Goal: Task Accomplishment & Management: Manage account settings

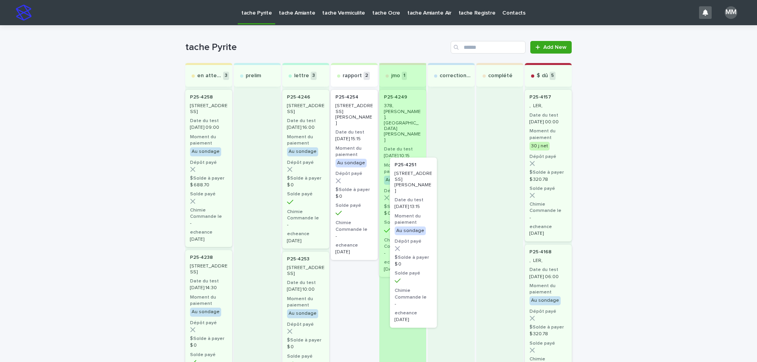
drag, startPoint x: 348, startPoint y: 116, endPoint x: 415, endPoint y: 197, distance: 105.3
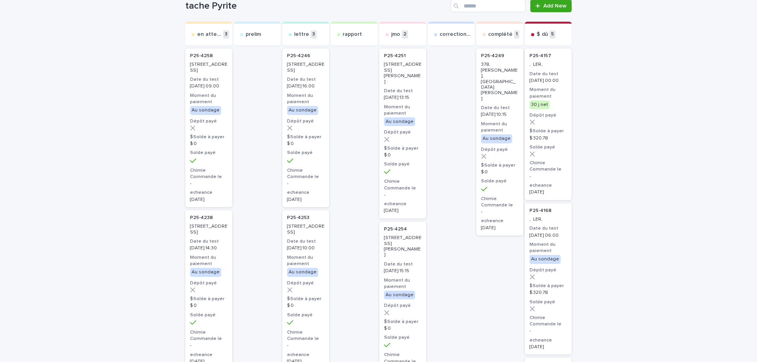
scroll to position [39, 0]
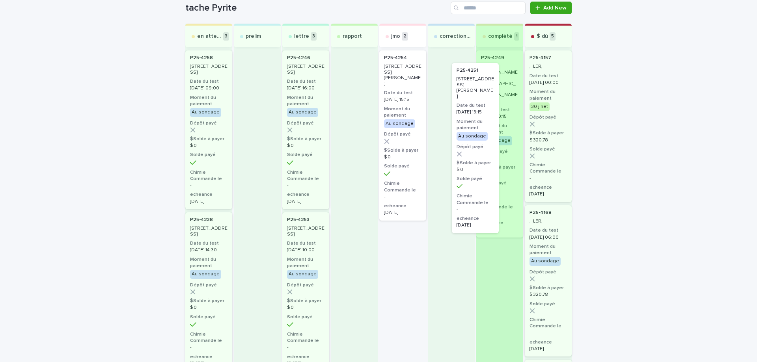
drag, startPoint x: 390, startPoint y: 100, endPoint x: 481, endPoint y: 116, distance: 92.5
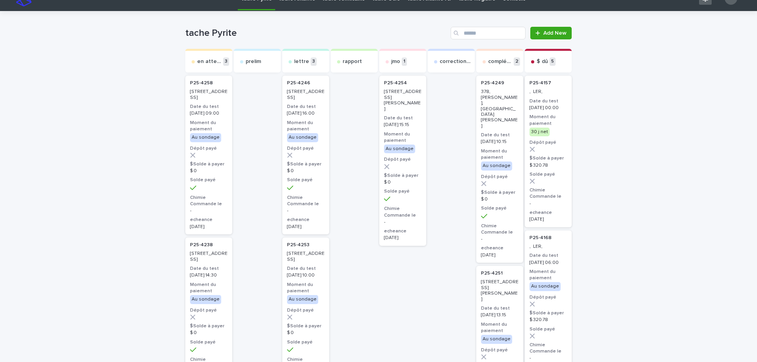
scroll to position [0, 0]
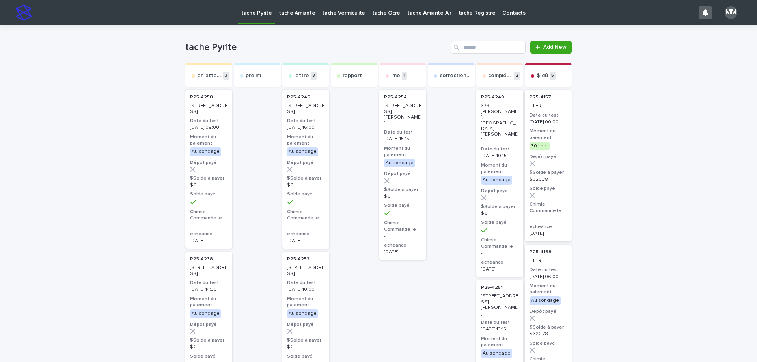
click at [281, 11] on p "tache Amiante" at bounding box center [297, 8] width 36 height 17
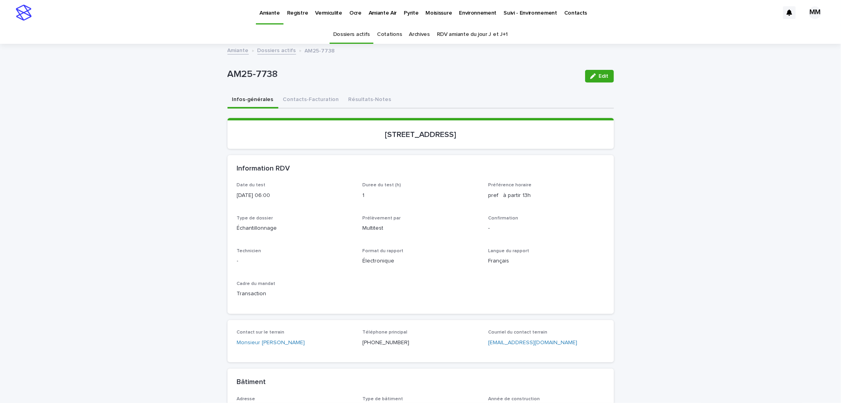
click at [233, 50] on link "Amiante" at bounding box center [237, 49] width 21 height 9
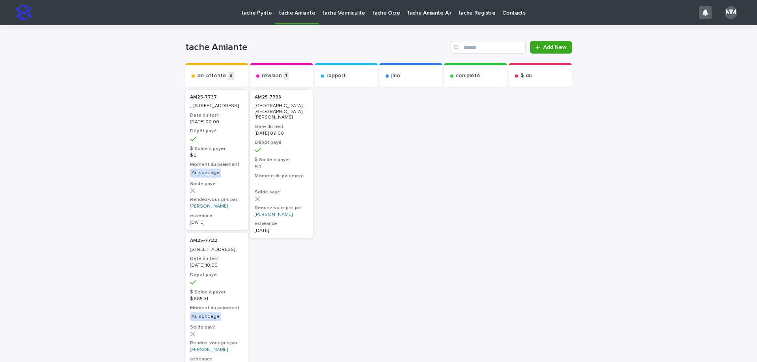
click at [304, 18] on link "tache Amiante" at bounding box center [296, 11] width 43 height 23
click at [289, 14] on p "tache Amiante" at bounding box center [297, 8] width 36 height 17
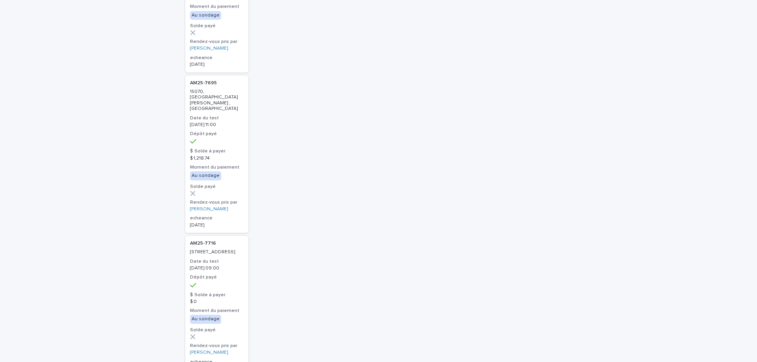
scroll to position [315, 0]
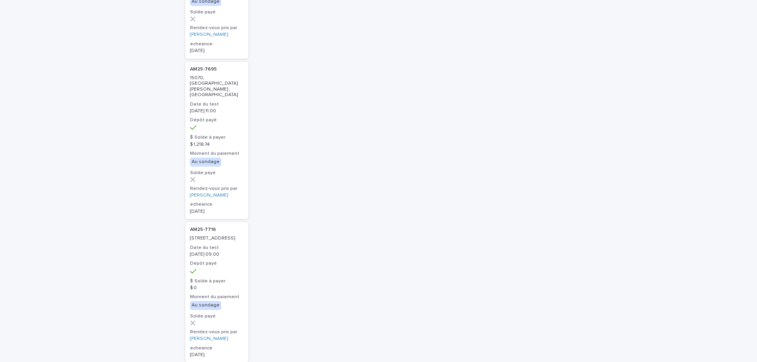
click at [231, 177] on div at bounding box center [217, 180] width 54 height 6
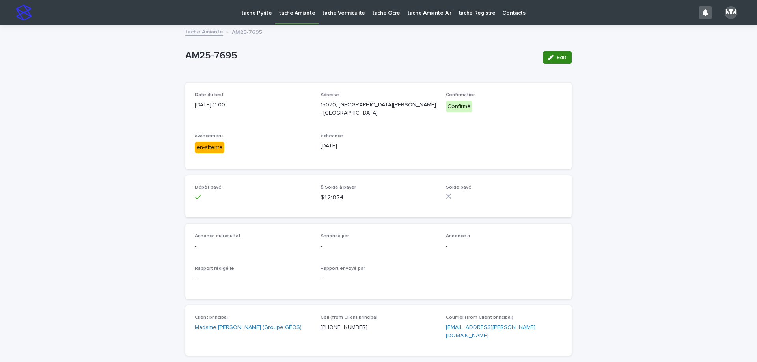
click at [557, 55] on span "Edit" at bounding box center [562, 58] width 10 height 6
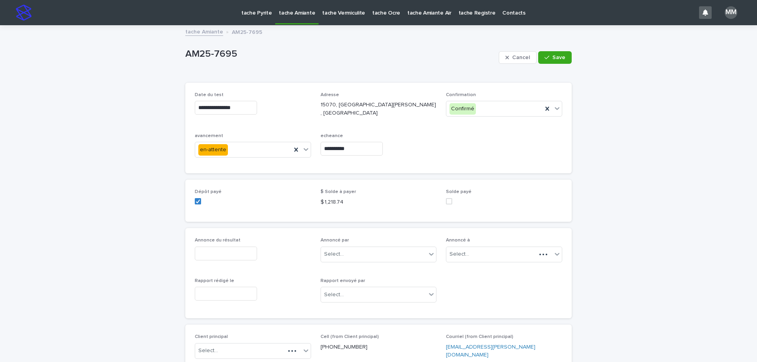
click at [359, 155] on input "**********" at bounding box center [352, 149] width 62 height 14
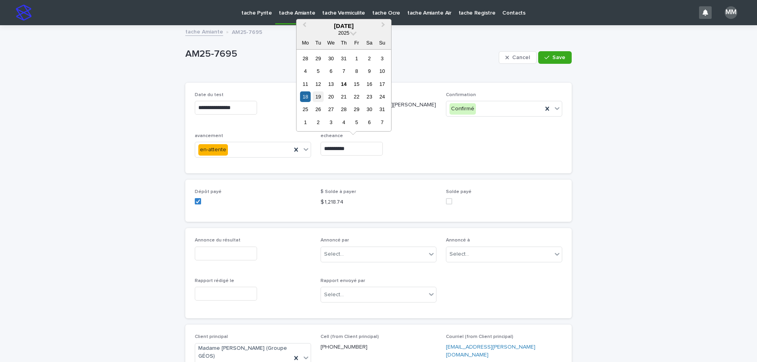
click at [320, 96] on div "19" at bounding box center [318, 96] width 11 height 11
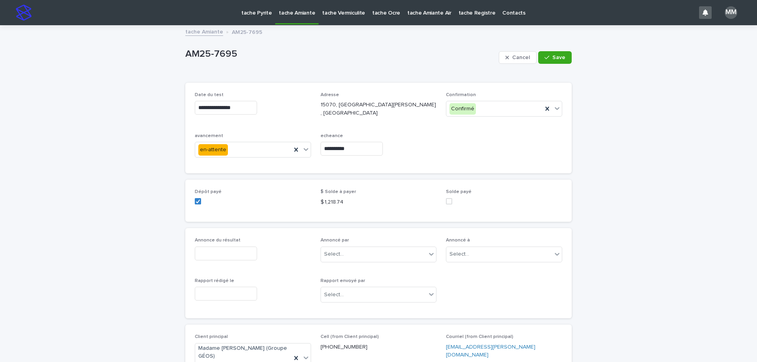
type input "**********"
click at [562, 55] on span "Save" at bounding box center [558, 58] width 13 height 6
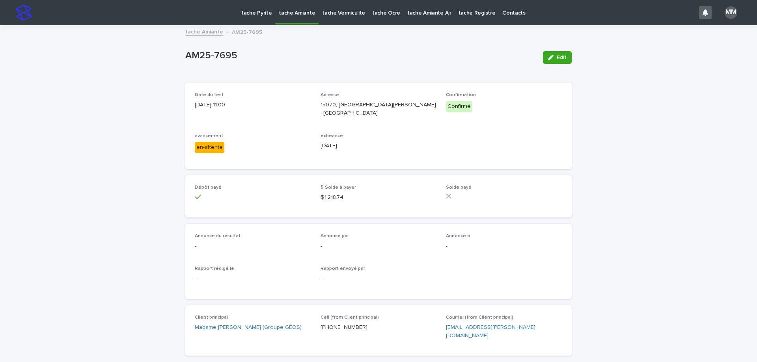
click at [206, 35] on link "tache Amiante" at bounding box center [204, 31] width 38 height 9
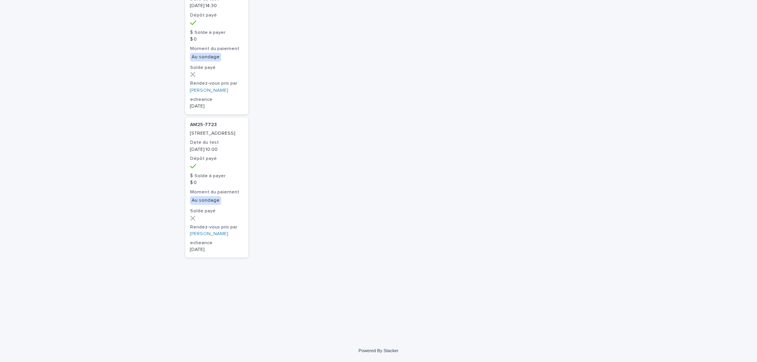
scroll to position [1009, 0]
